Goal: Information Seeking & Learning: Learn about a topic

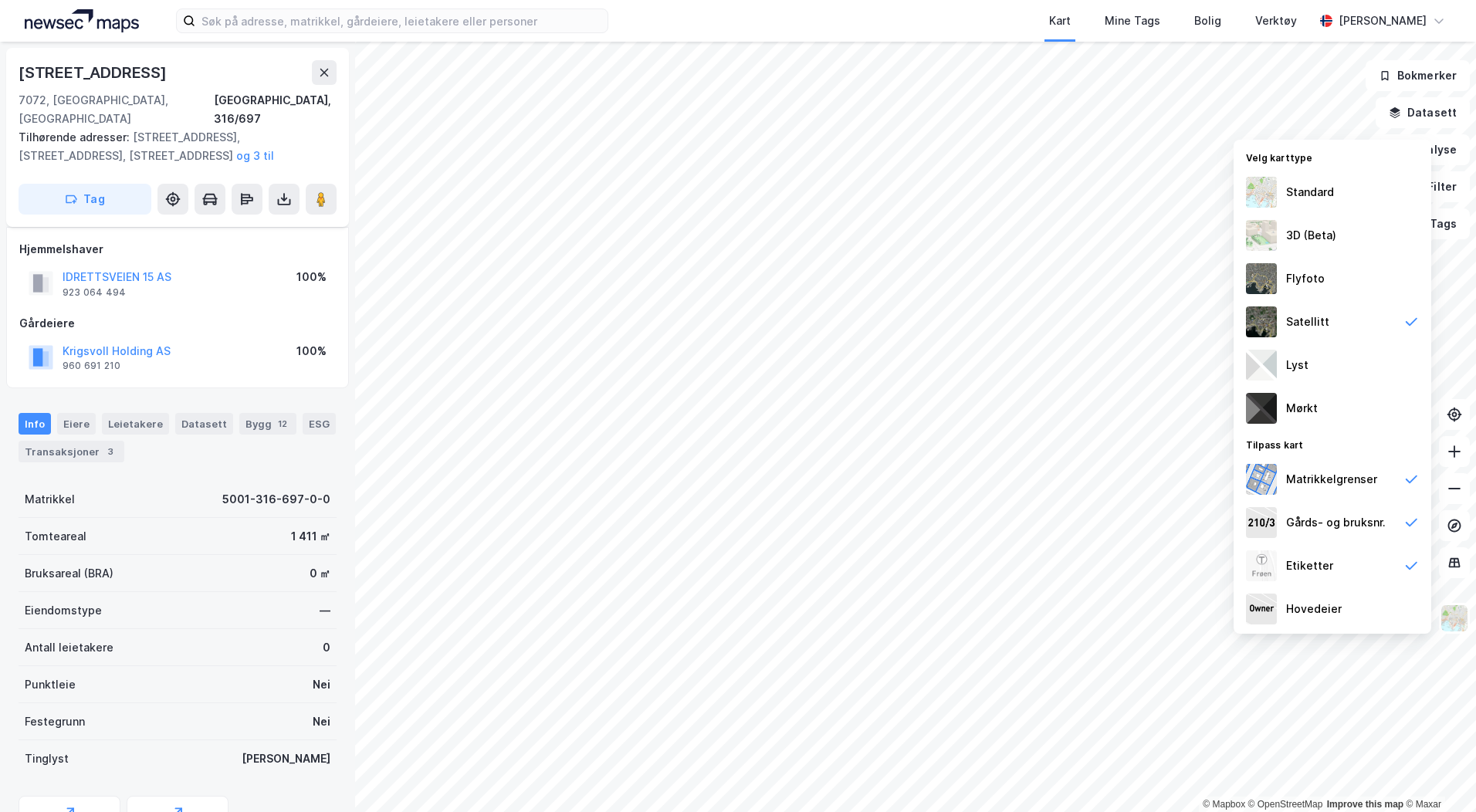
scroll to position [65, 0]
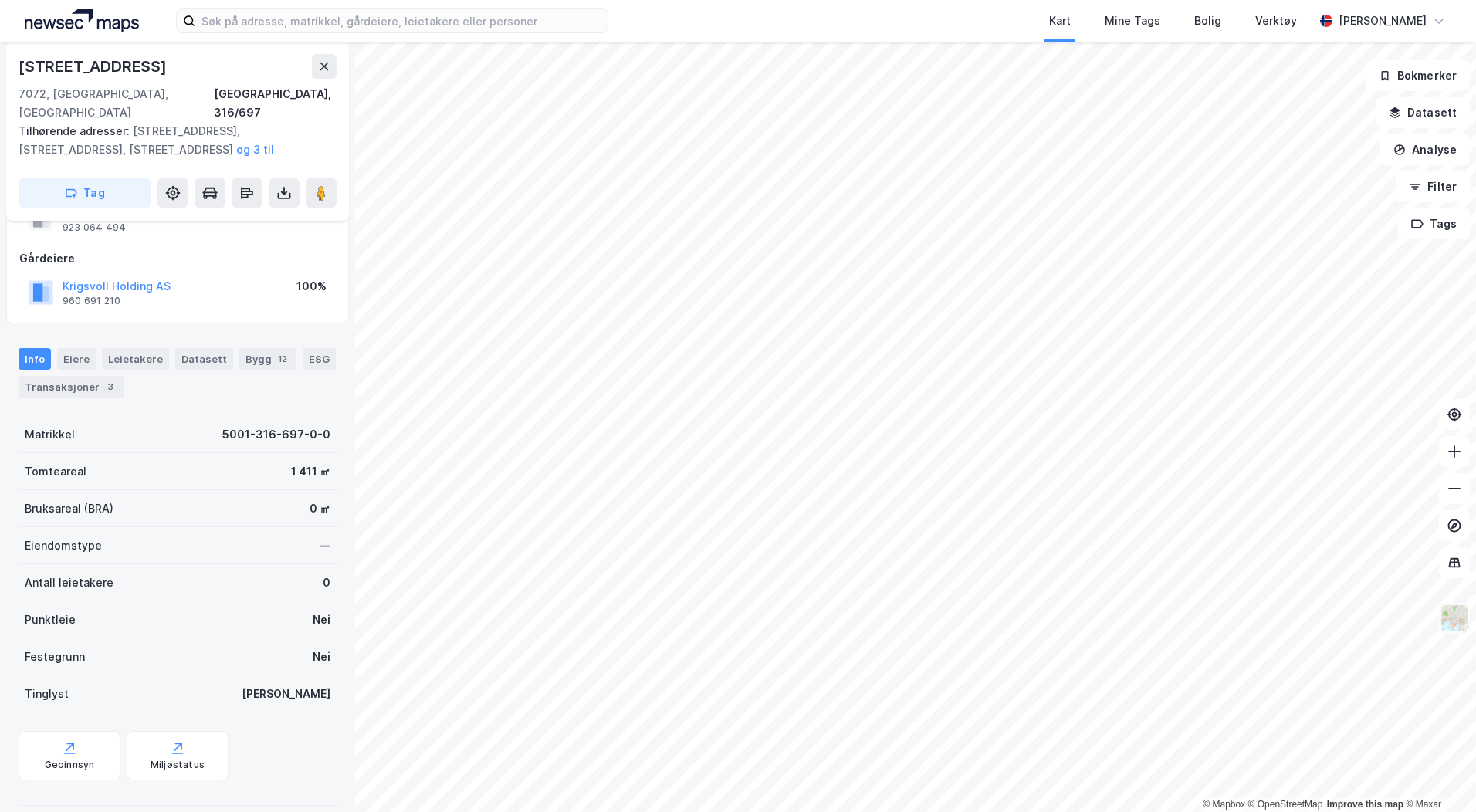
click at [1463, 626] on img at bounding box center [1454, 617] width 29 height 29
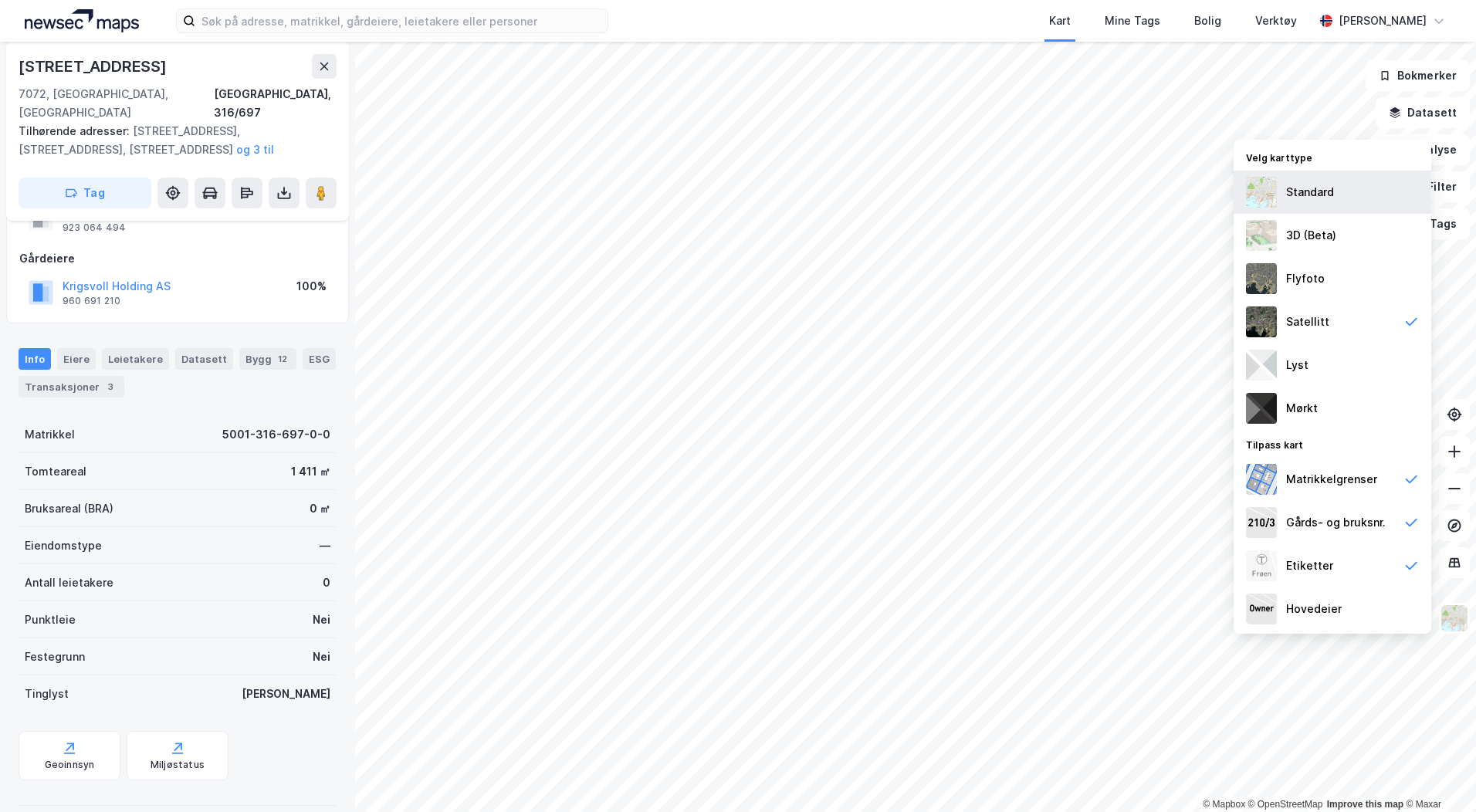
click at [1358, 196] on div "Standard" at bounding box center [1332, 192] width 197 height 43
click at [1408, 119] on button "Datasett" at bounding box center [1423, 112] width 94 height 31
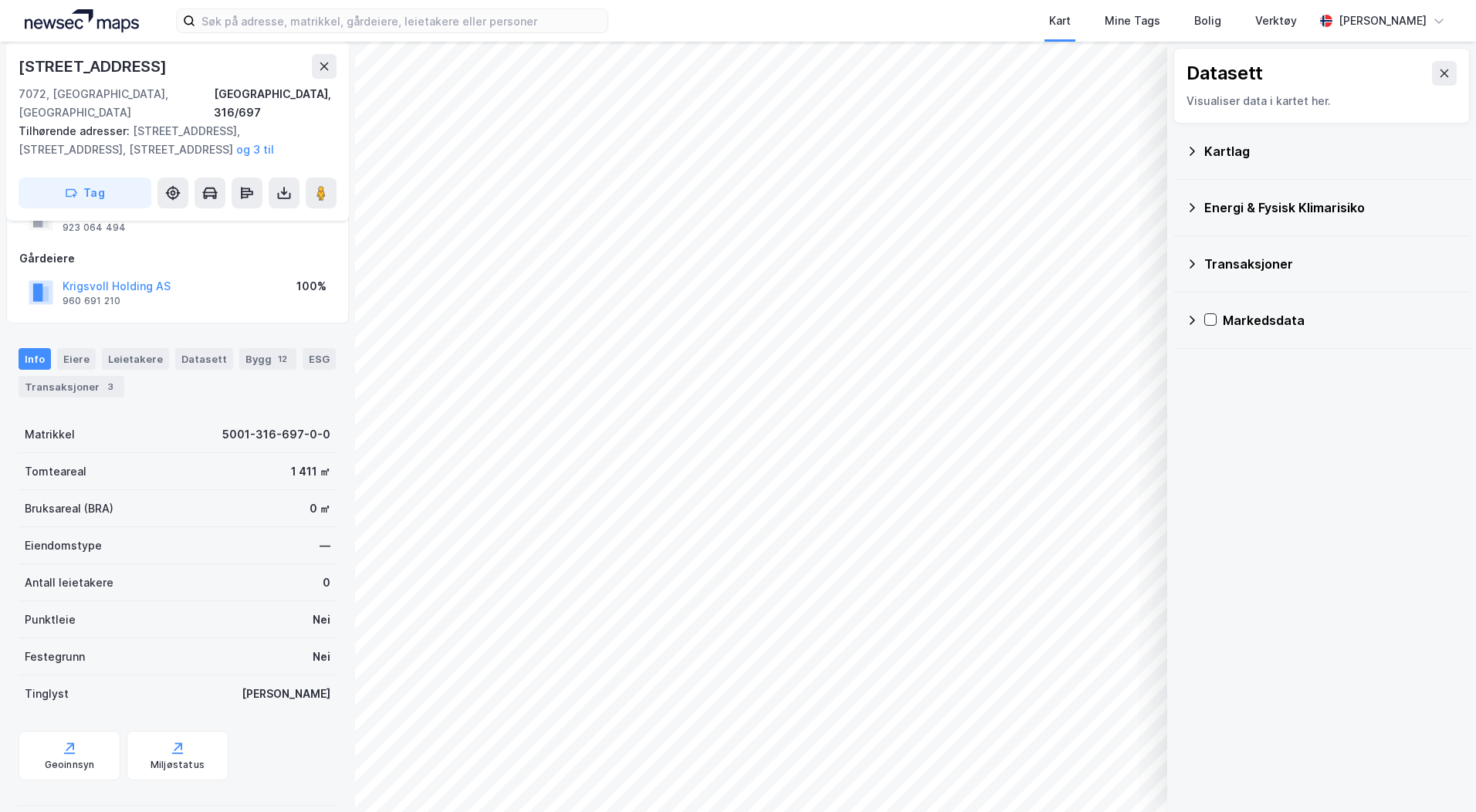
click at [1201, 152] on div "Kartlag" at bounding box center [1322, 151] width 272 height 37
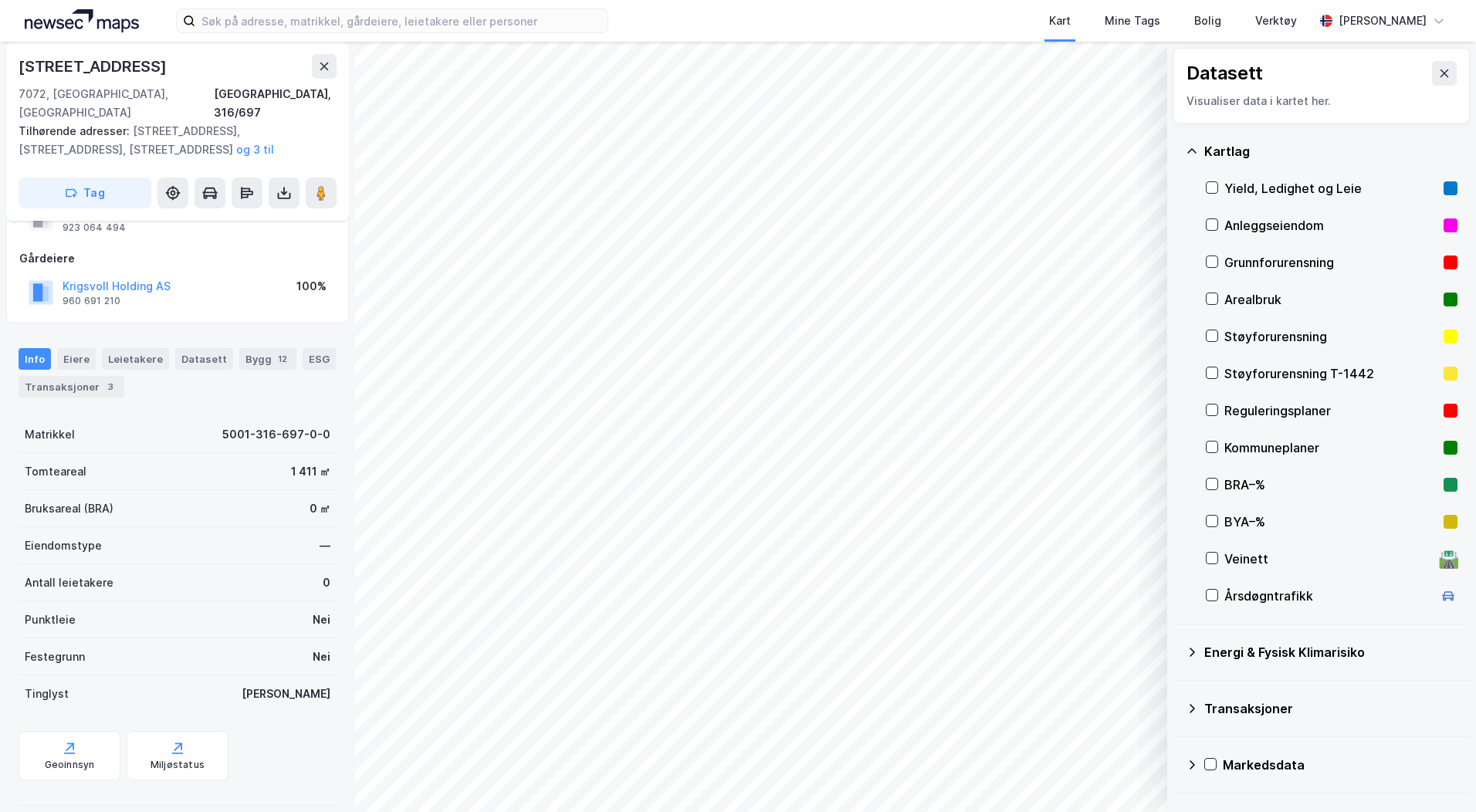
click at [1245, 417] on div "Reguleringsplaner" at bounding box center [1330, 410] width 213 height 18
click at [1246, 416] on div "Reguleringsplaner" at bounding box center [1330, 410] width 213 height 18
click at [1246, 379] on div "Støyforurensning T-1442" at bounding box center [1330, 374] width 213 height 18
click at [1235, 342] on div "Støyforurensning" at bounding box center [1330, 336] width 213 height 18
click at [1216, 374] on icon at bounding box center [1212, 373] width 11 height 11
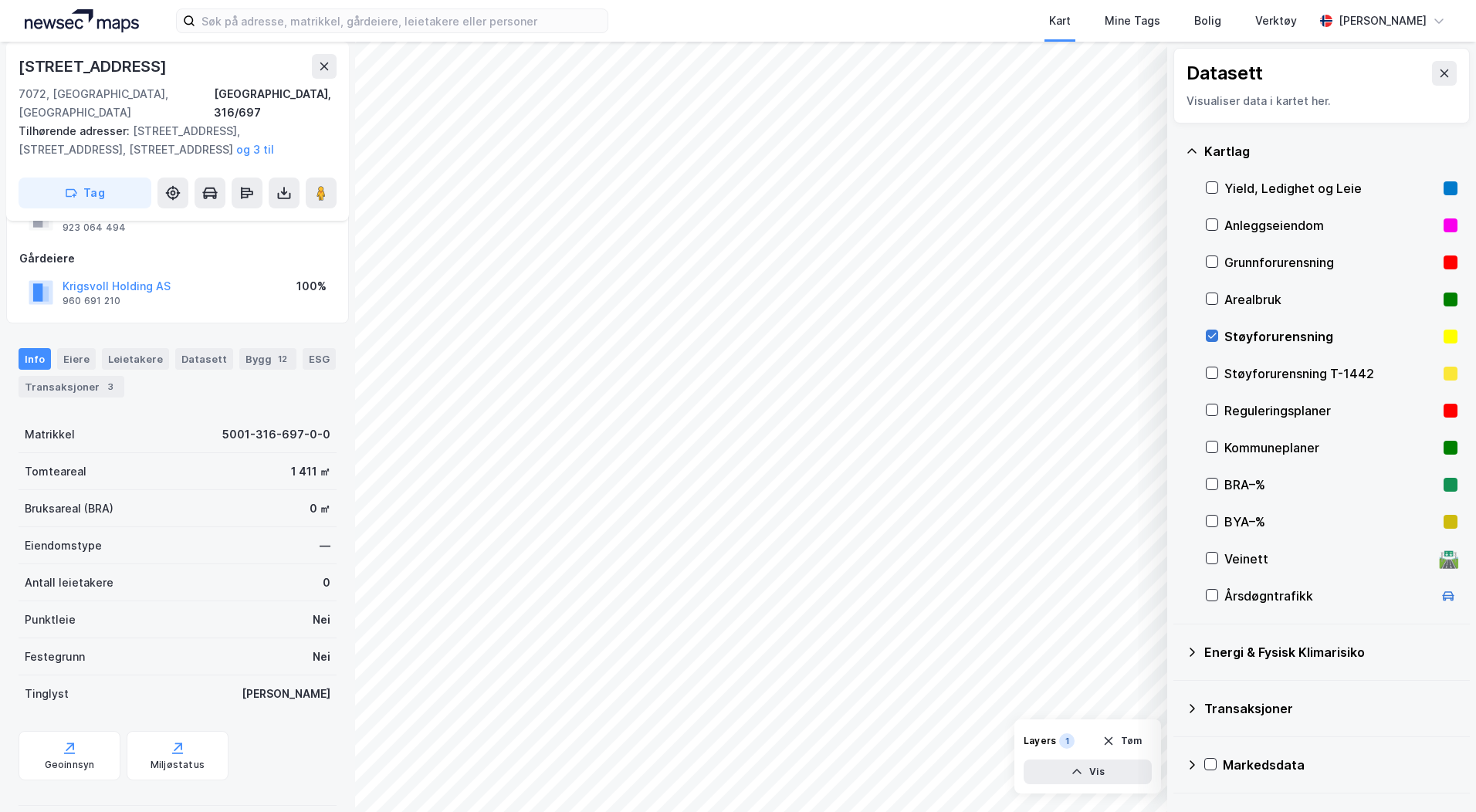
click at [1210, 334] on icon at bounding box center [1212, 336] width 11 height 11
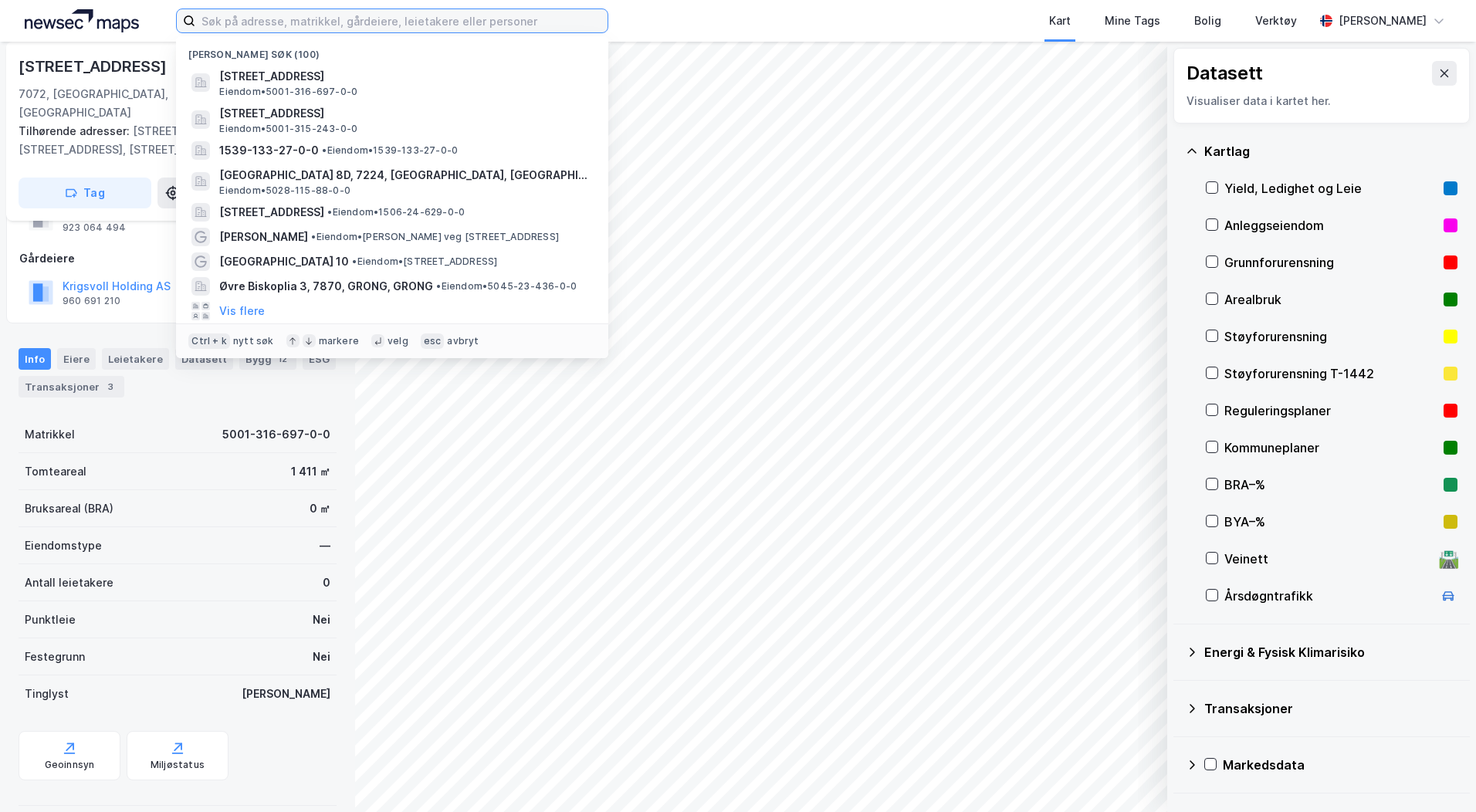
click at [374, 27] on input at bounding box center [402, 21] width 412 height 23
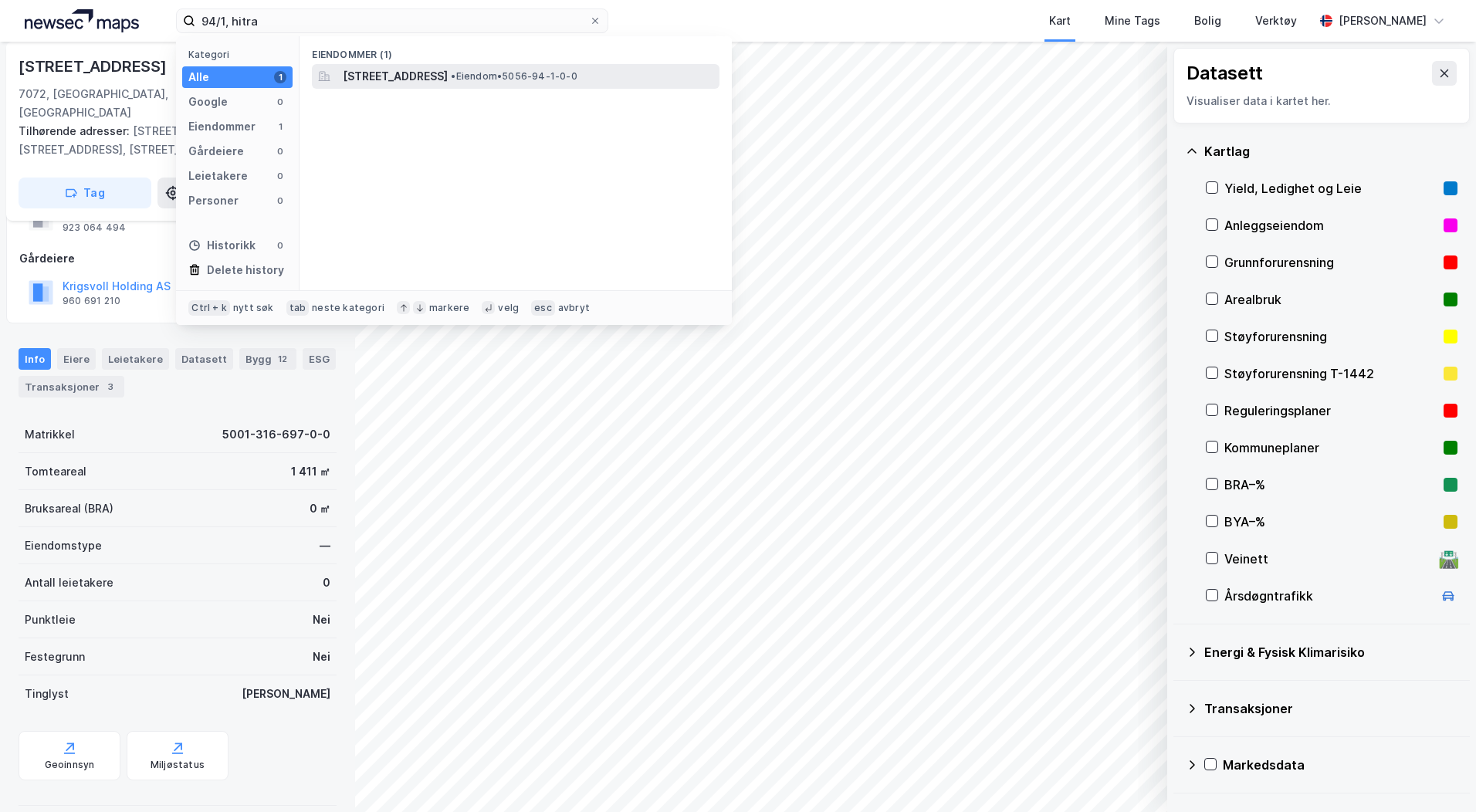
click at [427, 72] on span "[STREET_ADDRESS]" at bounding box center [396, 76] width 105 height 18
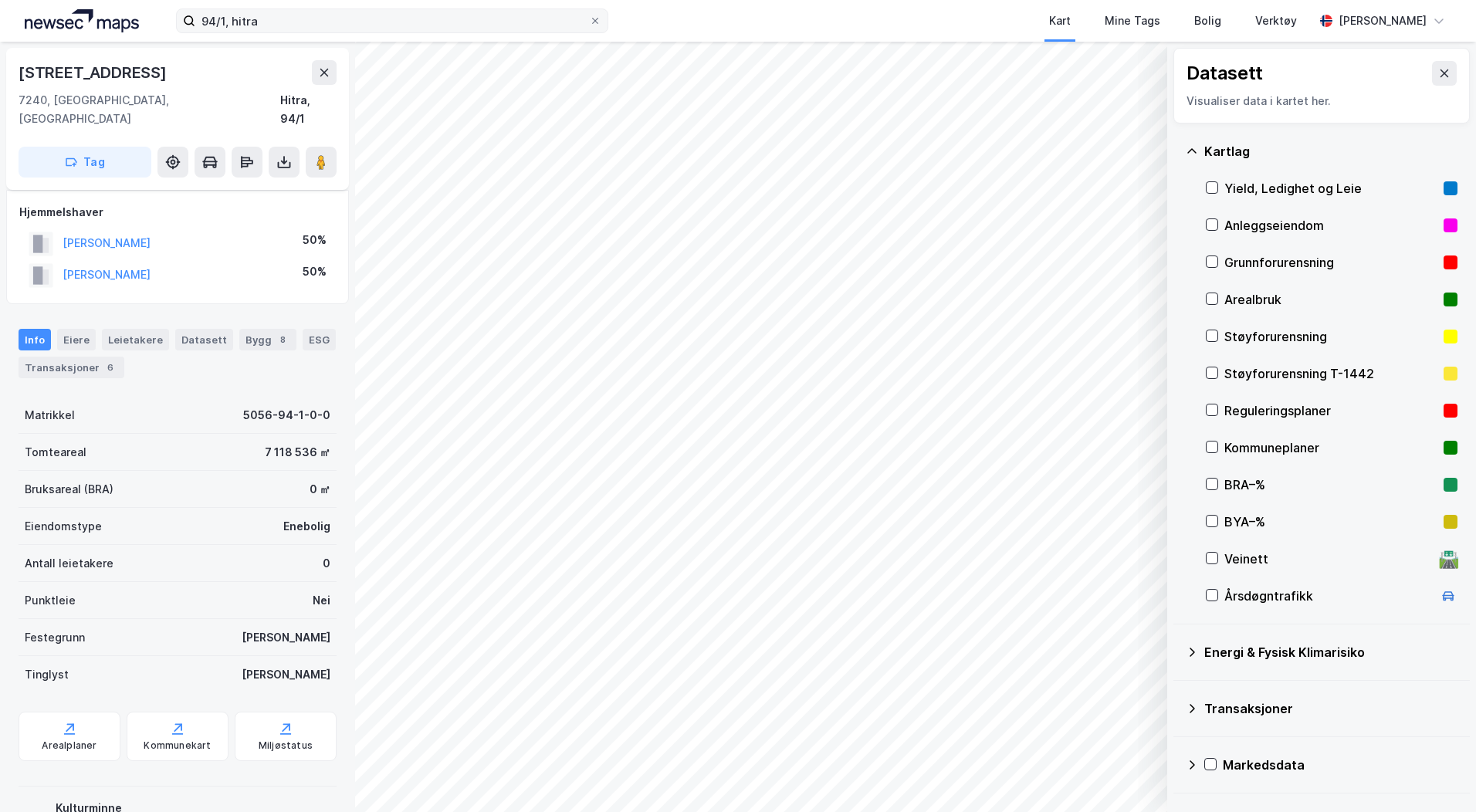
scroll to position [65, 0]
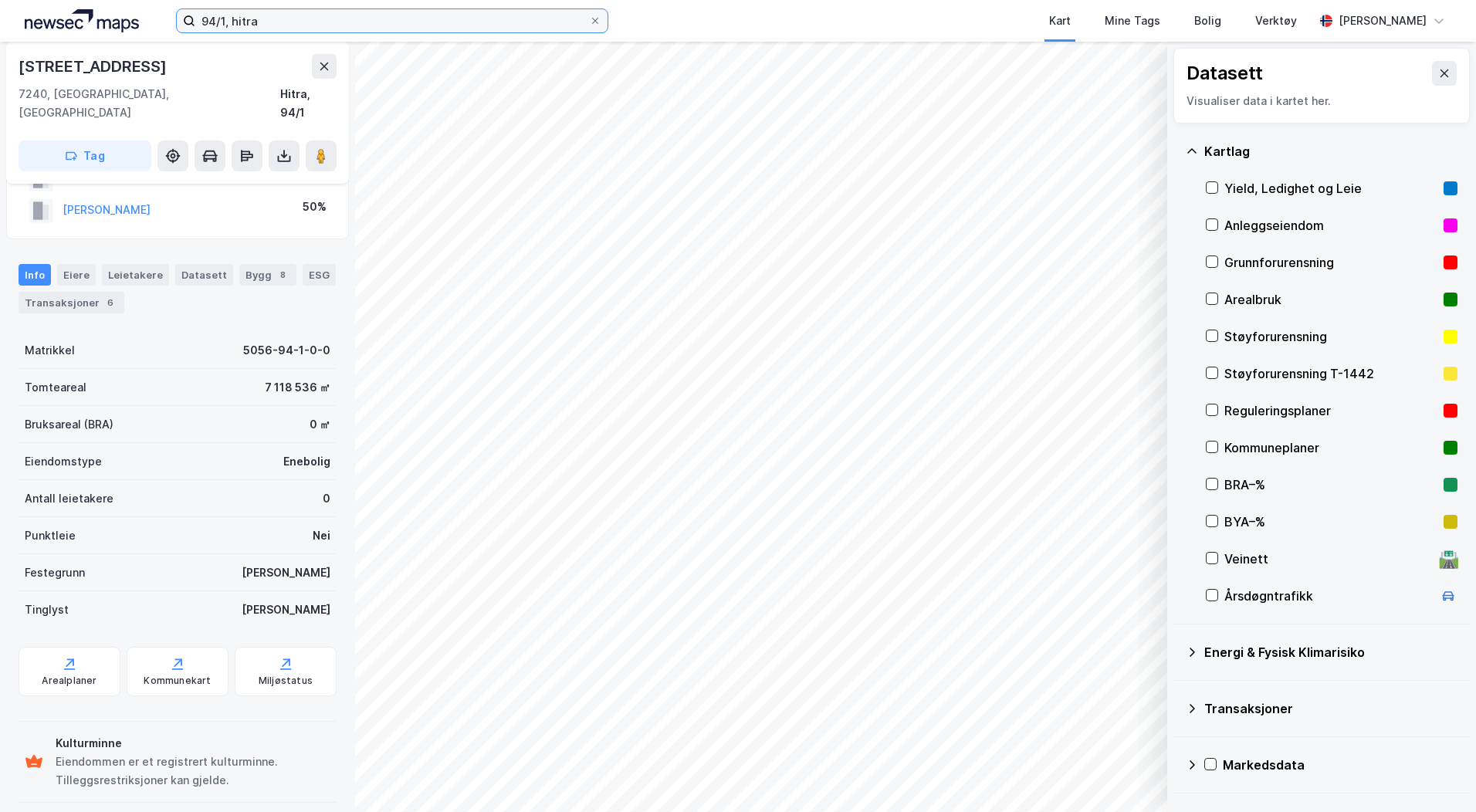
click at [260, 22] on input "94/1, hitra" at bounding box center [392, 21] width 394 height 23
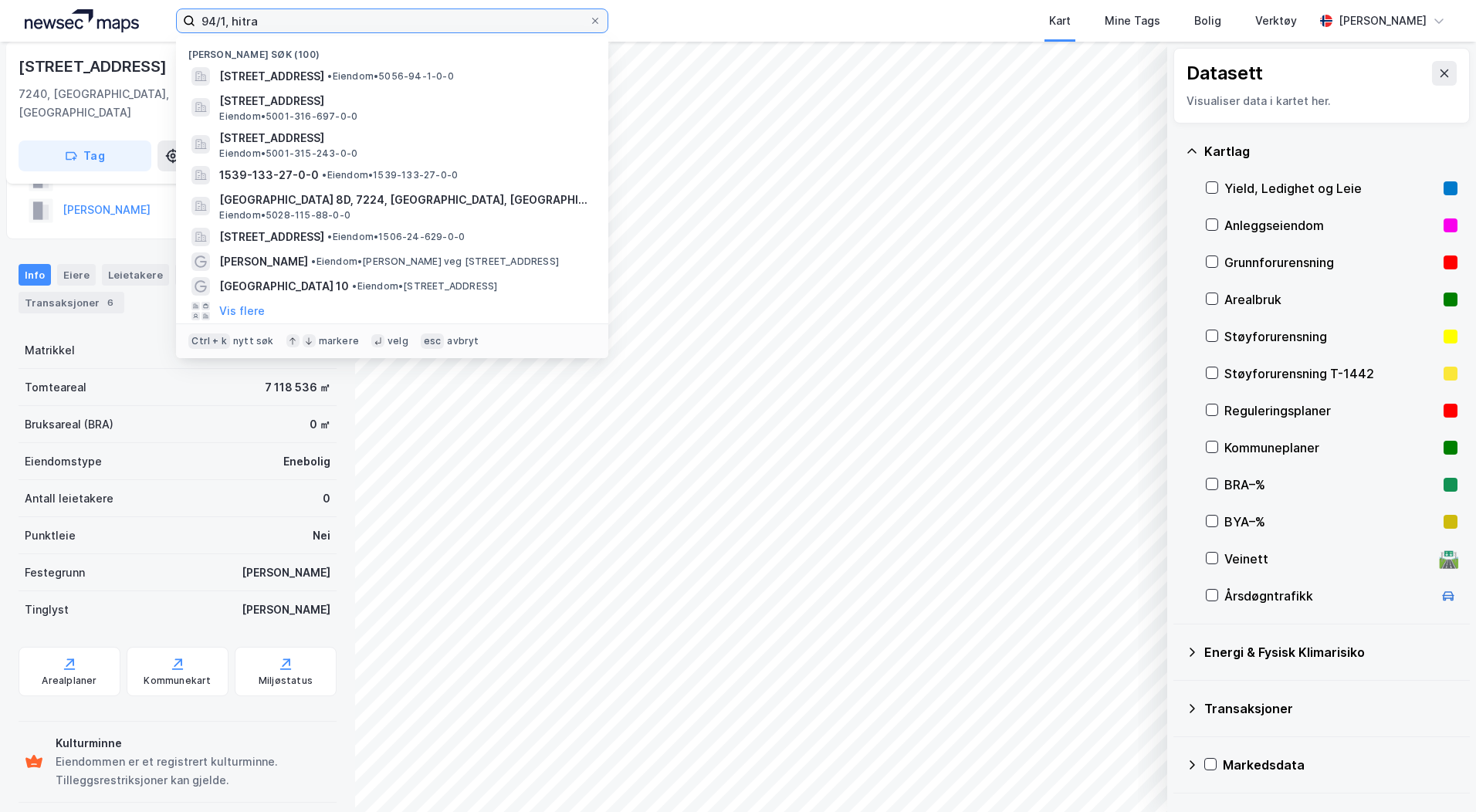
click at [260, 22] on input "94/1, hitra" at bounding box center [392, 21] width 394 height 23
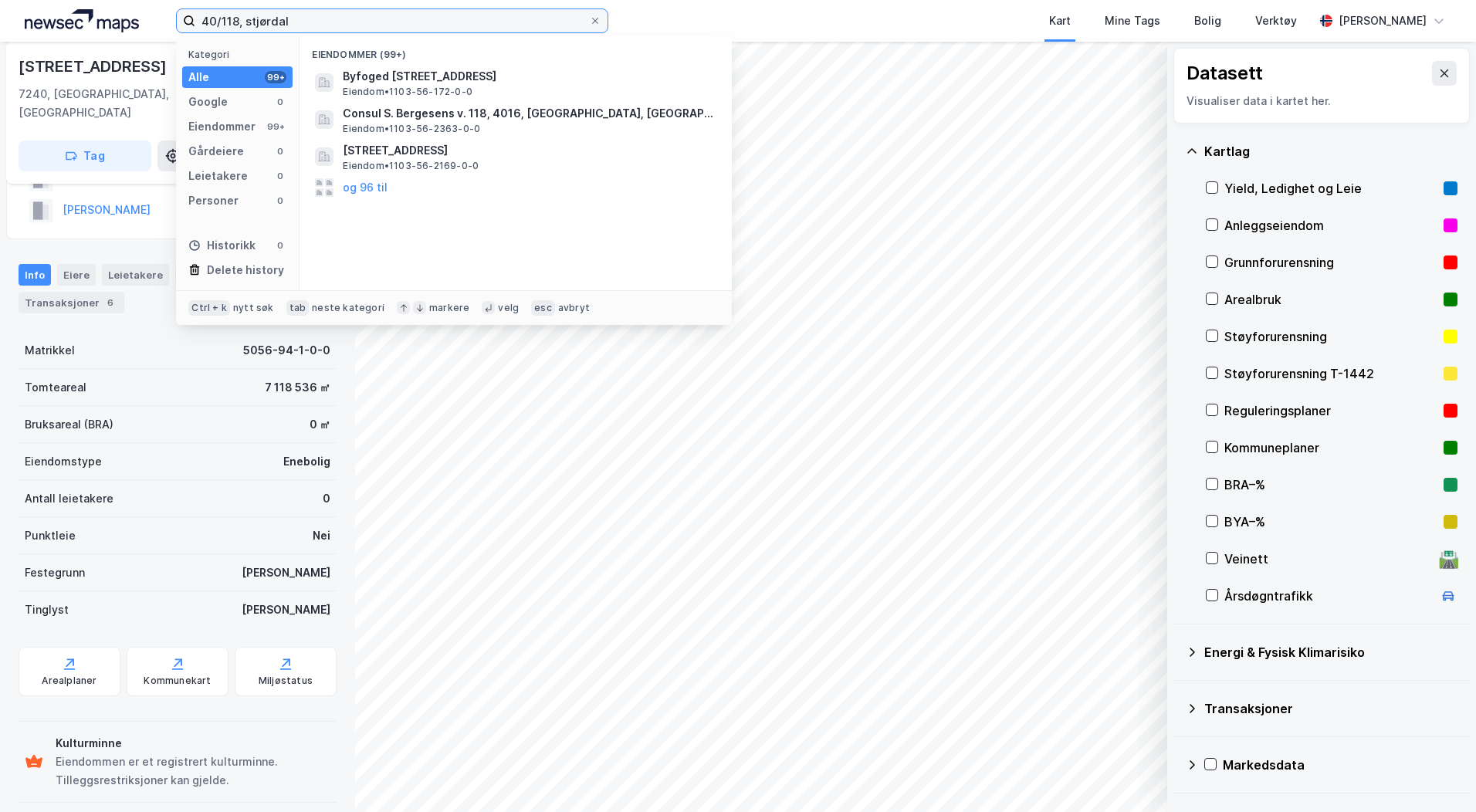
type input "40/118, stjørdal"
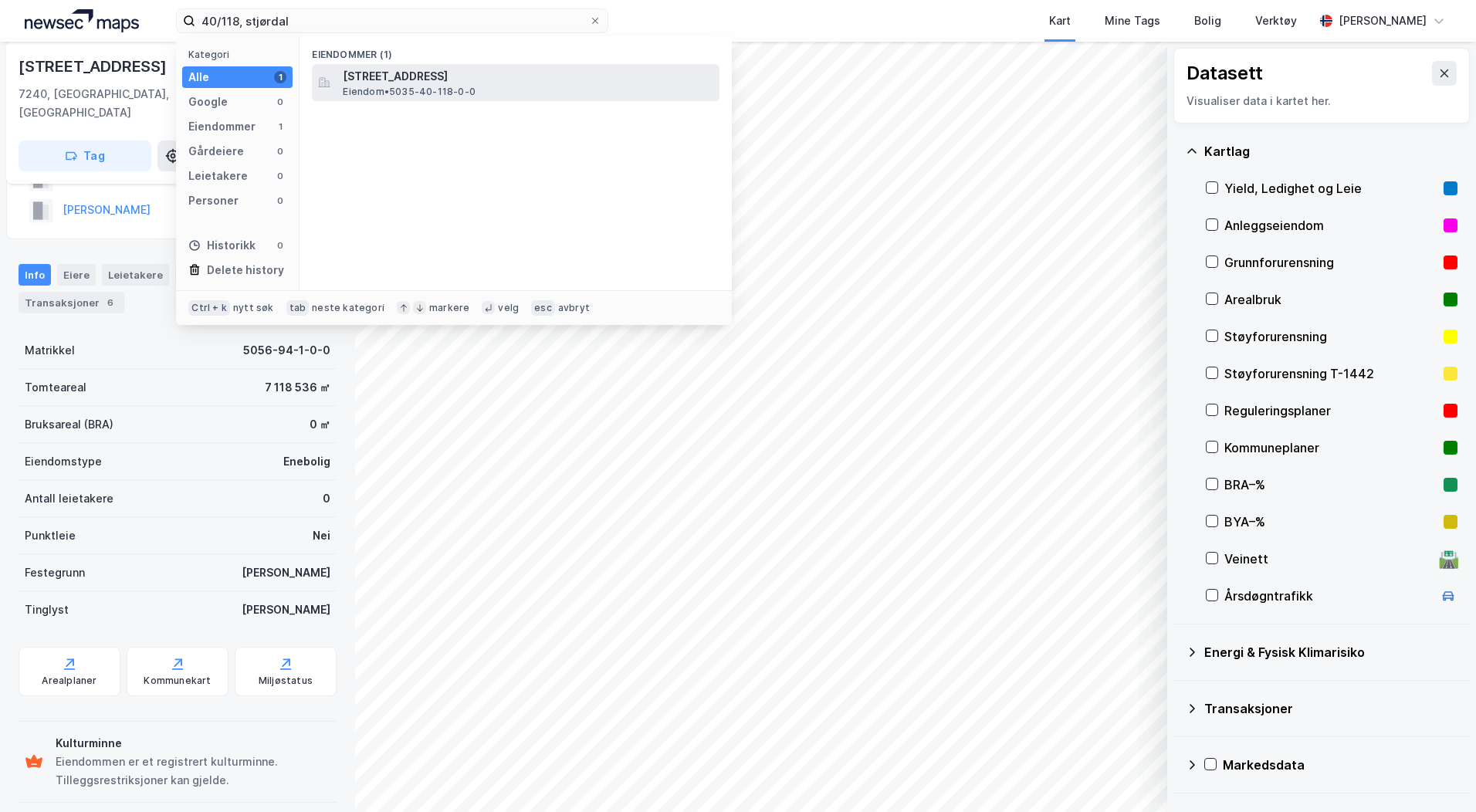
click at [426, 69] on span "[STREET_ADDRESS]" at bounding box center [528, 76] width 371 height 18
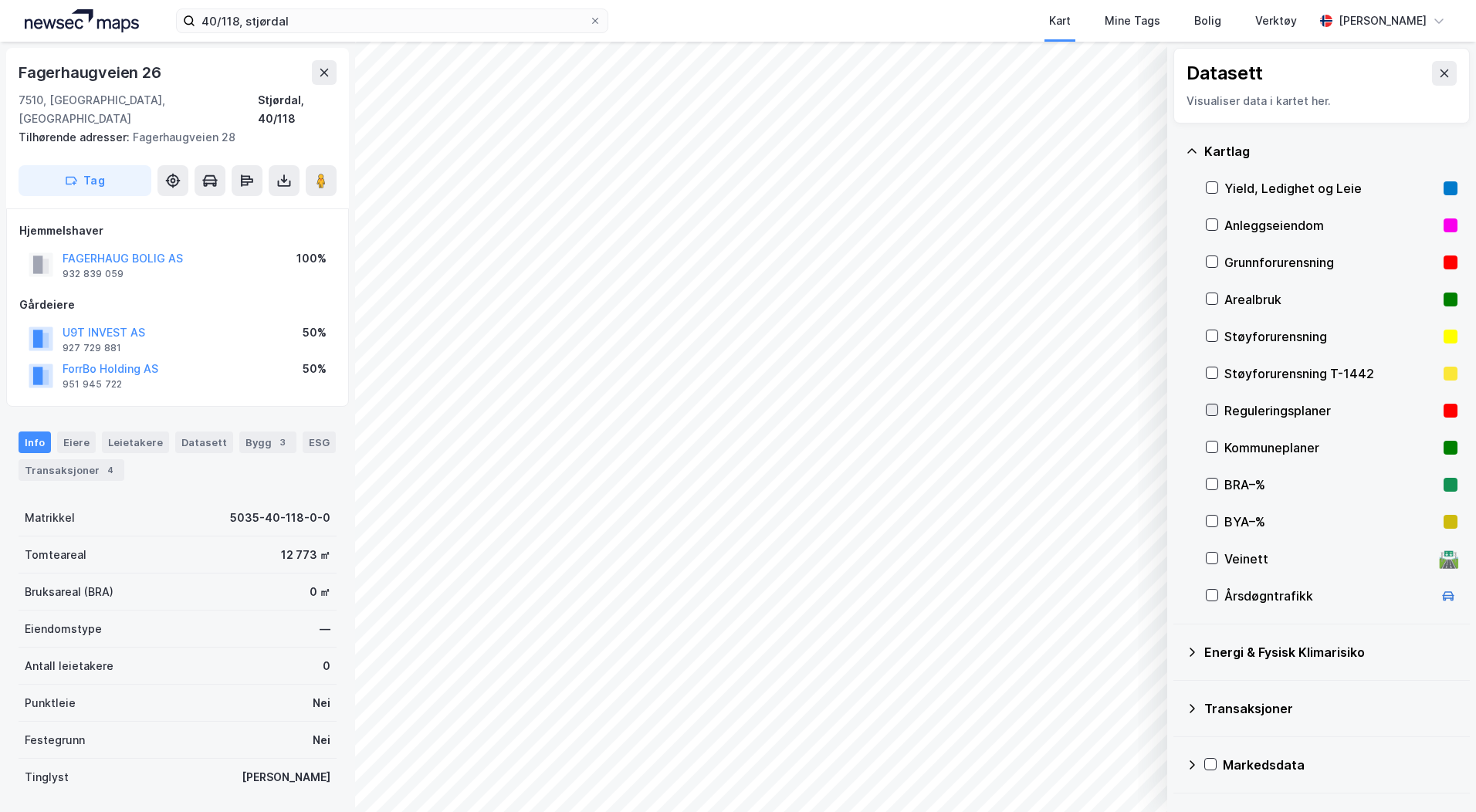
click at [1215, 408] on icon at bounding box center [1212, 410] width 11 height 11
